Goal: Task Accomplishment & Management: Manage account settings

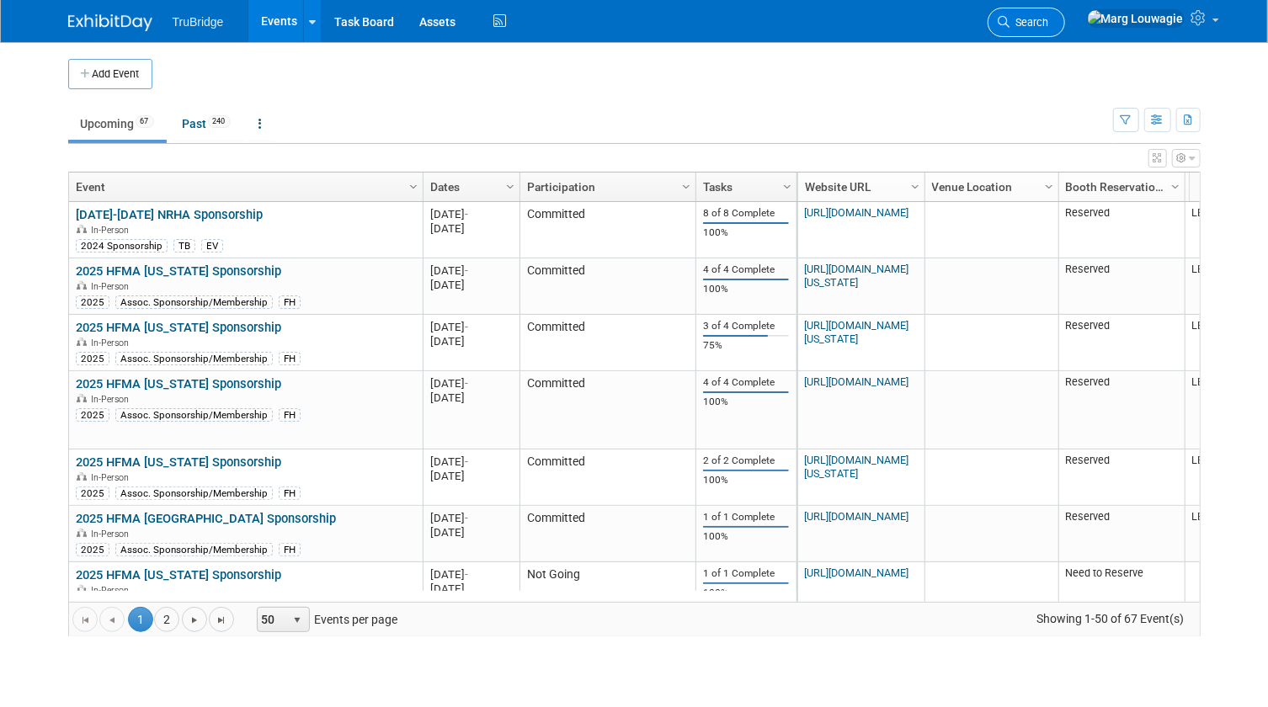
click at [1065, 15] on link "Search" at bounding box center [1025, 22] width 77 height 29
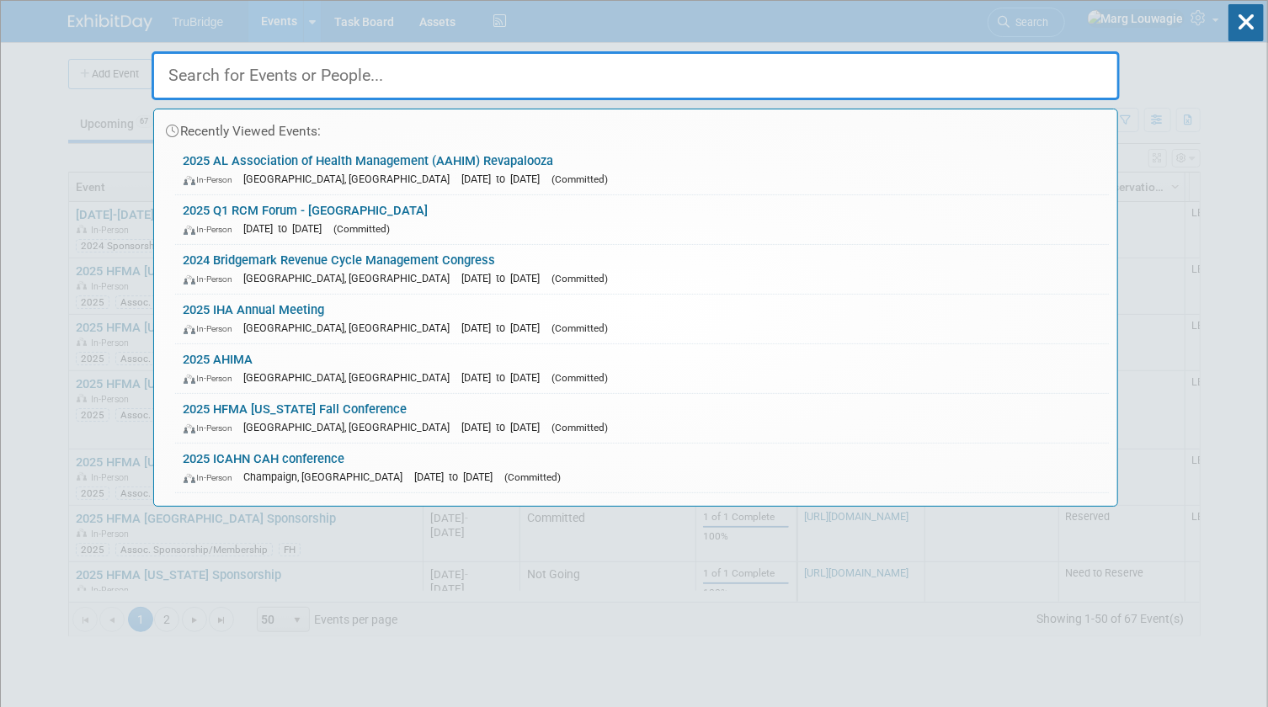
click at [1023, 78] on input "text" at bounding box center [636, 75] width 968 height 49
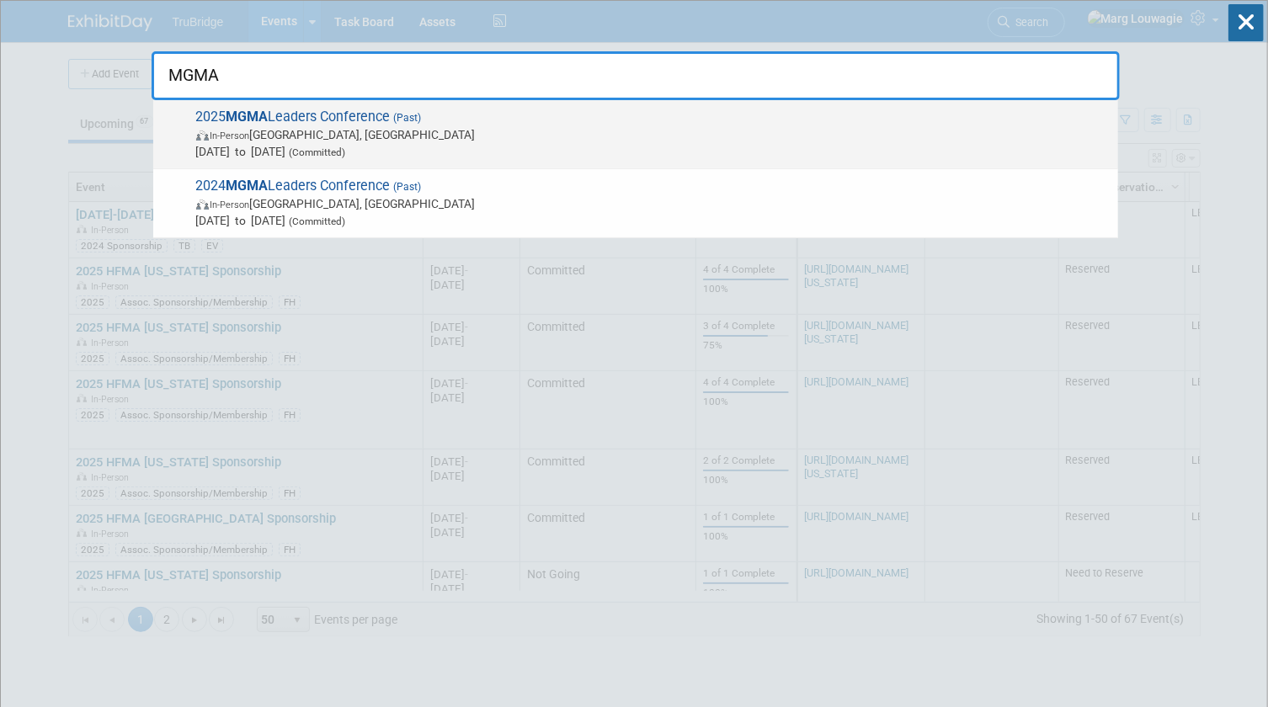
type input "MGMA"
click at [635, 112] on span "2025 MGMA Leaders Conference (Past) In-Person Orlando, FL Sep 28, 2025 to Oct 1…" at bounding box center [650, 134] width 918 height 51
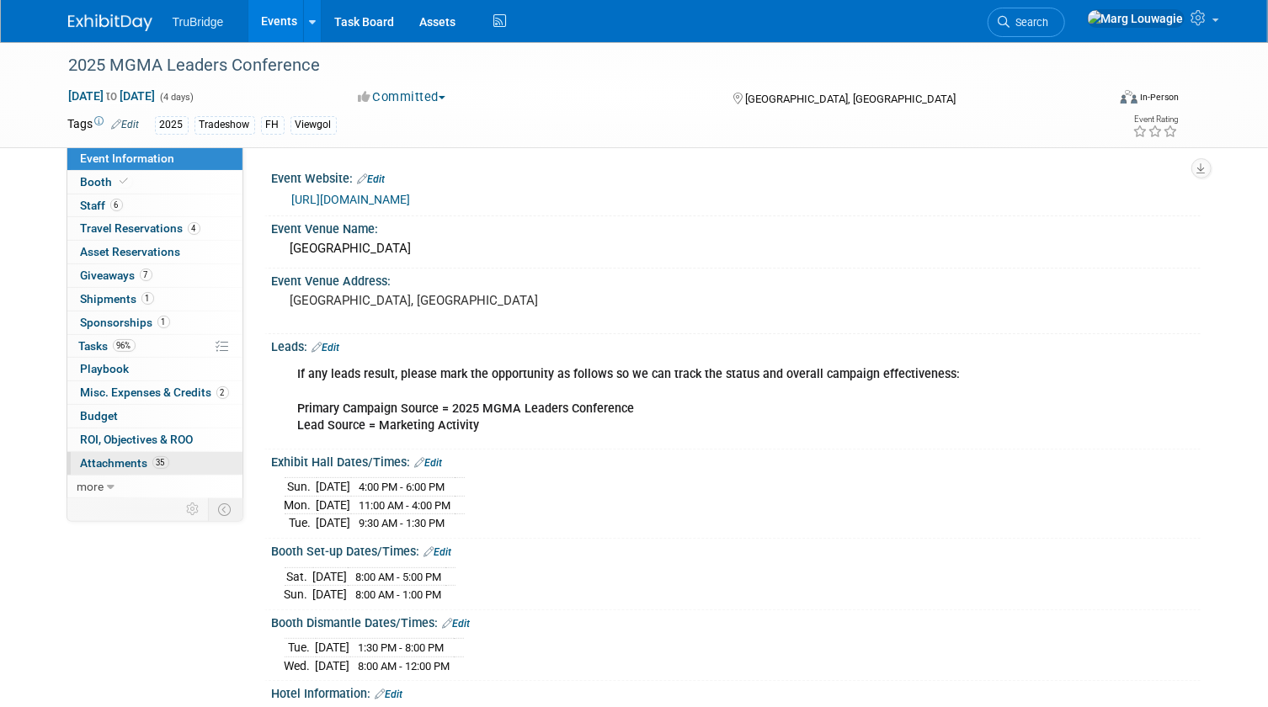
click at [126, 466] on span "Attachments 35" at bounding box center [125, 462] width 88 height 13
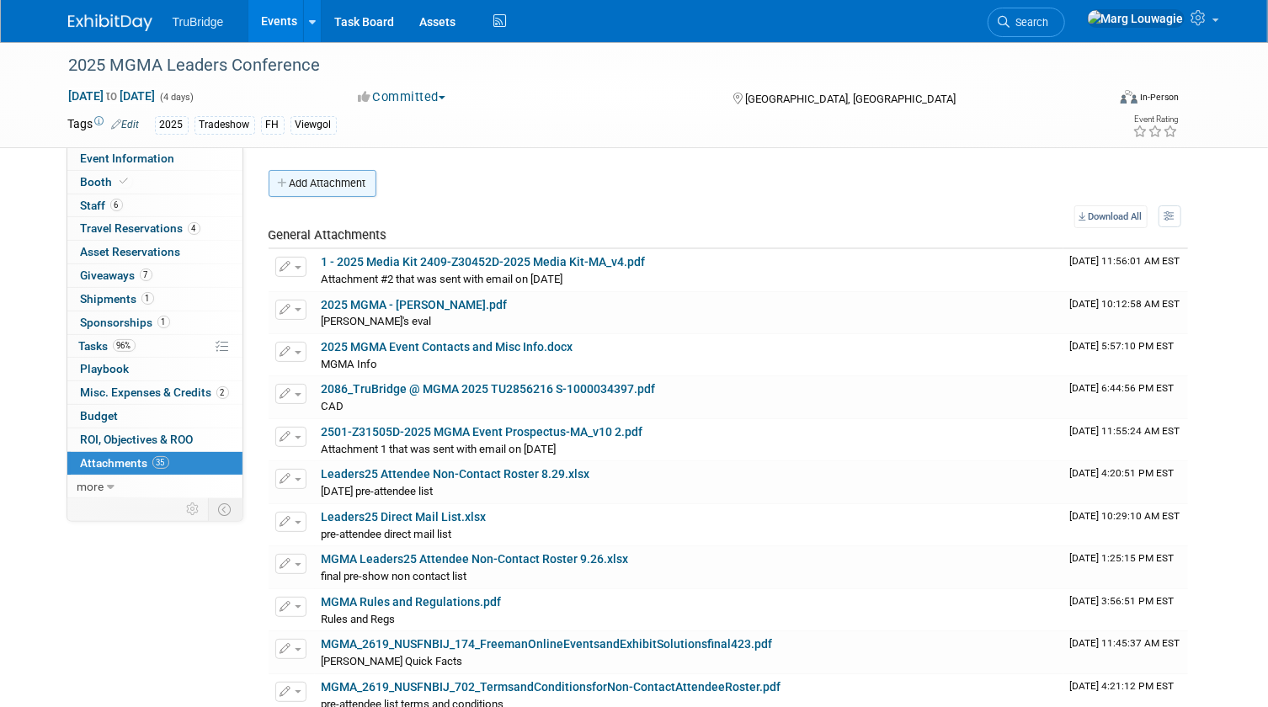
click at [333, 177] on button "Add Attachment" at bounding box center [323, 183] width 108 height 27
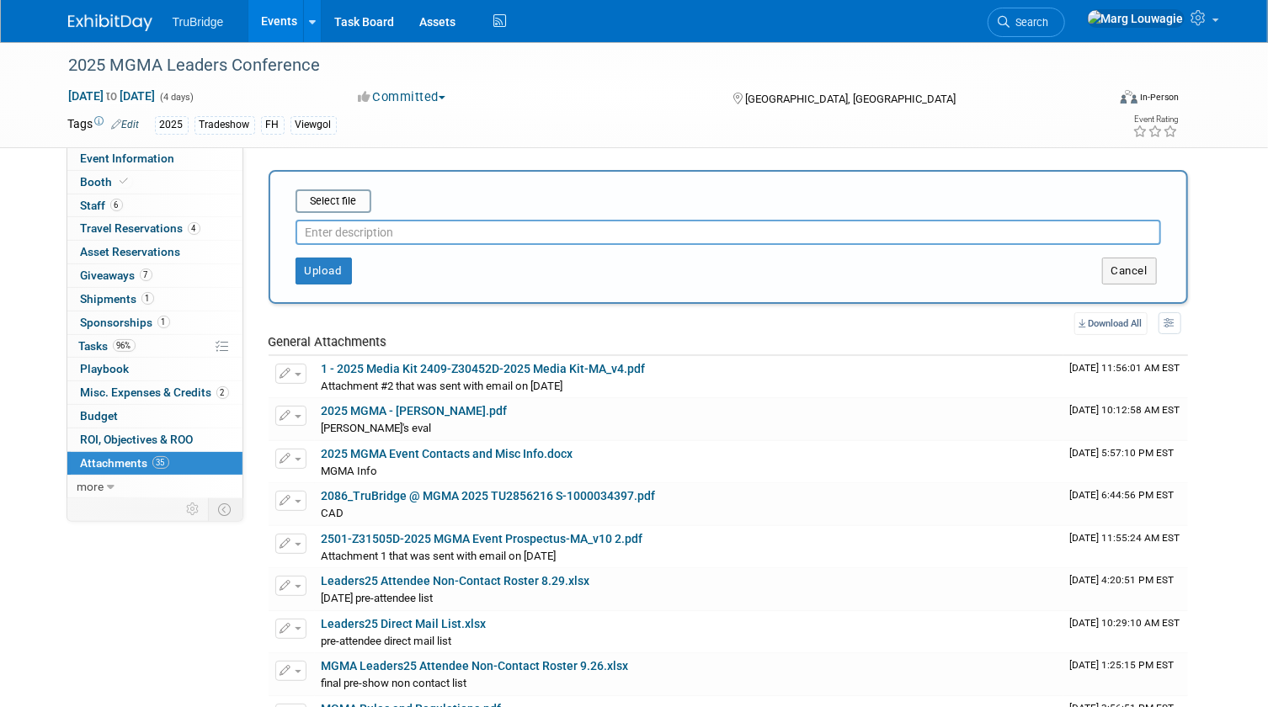
click at [391, 229] on input "text" at bounding box center [727, 232] width 865 height 25
type input "Post attendee list"
click at [345, 199] on input "file" at bounding box center [269, 201] width 200 height 20
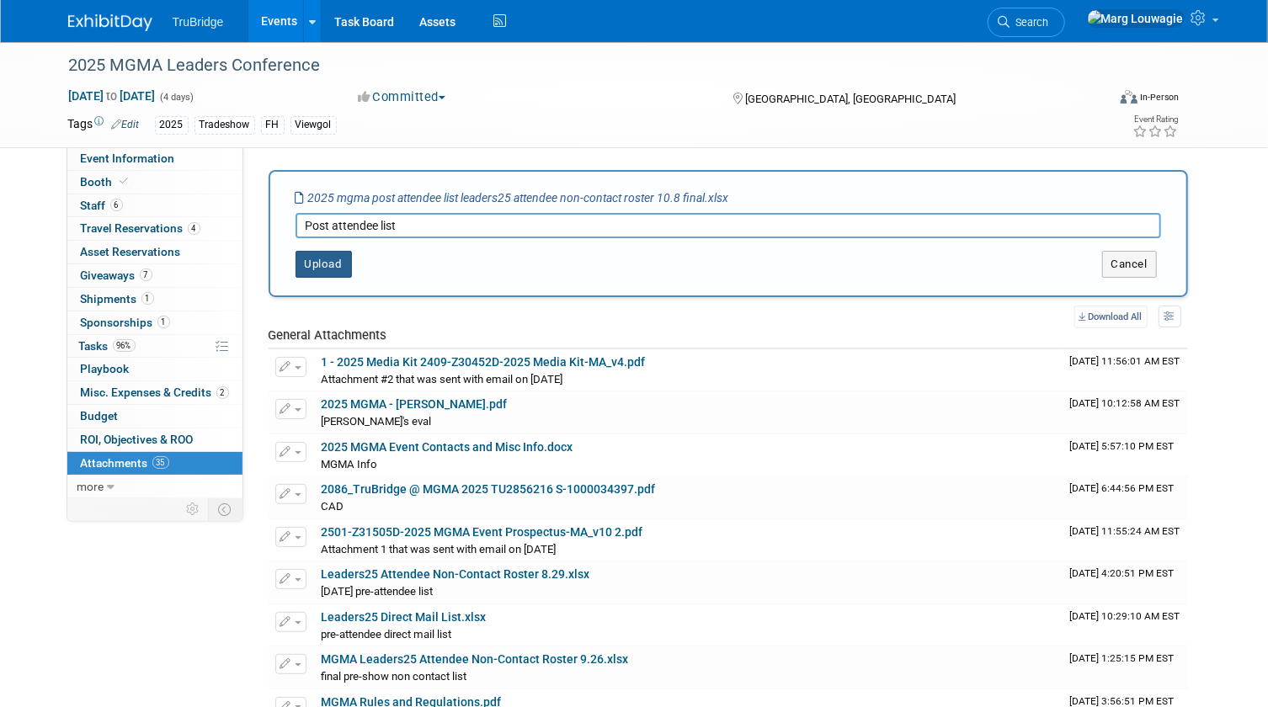
click at [328, 265] on button "Upload" at bounding box center [323, 264] width 56 height 27
